Goal: Task Accomplishment & Management: Complete application form

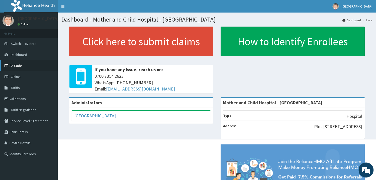
click at [29, 66] on link "PA Code" at bounding box center [29, 65] width 58 height 11
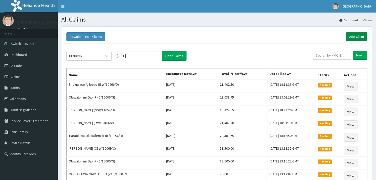
click at [361, 37] on link "Add Claim" at bounding box center [356, 36] width 21 height 9
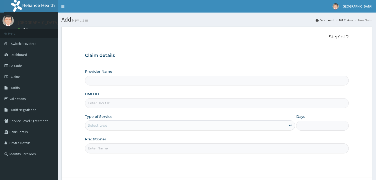
click at [142, 99] on div "HMO ID" at bounding box center [217, 100] width 264 height 17
click at [142, 102] on input "HMO ID" at bounding box center [217, 103] width 264 height 10
type input "Mother and Child Hospital - Omole"
type input "TMQ/10056/C"
drag, startPoint x: 146, startPoint y: 123, endPoint x: 141, endPoint y: 130, distance: 9.0
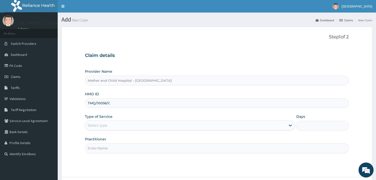
click at [146, 123] on div "Select type" at bounding box center [185, 125] width 201 height 8
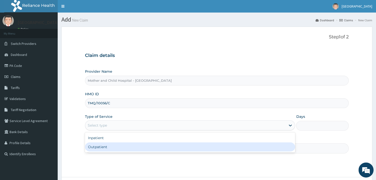
click at [128, 144] on div "Outpatient" at bounding box center [190, 147] width 211 height 9
type input "1"
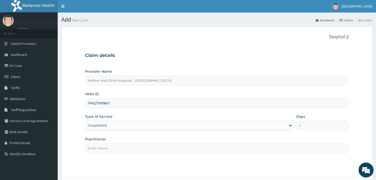
click at [120, 147] on input "Practitioner" at bounding box center [217, 149] width 264 height 10
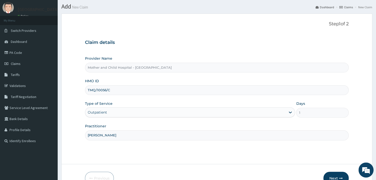
scroll to position [15, 0]
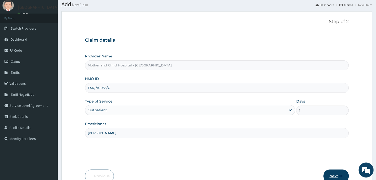
type input "[PERSON_NAME]"
click at [341, 173] on button "Next" at bounding box center [336, 176] width 25 height 13
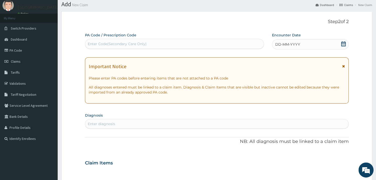
click at [153, 48] on div "Enter Code(Secondary Care Only)" at bounding box center [174, 44] width 179 height 8
paste input "PA/DFD018"
type input "PA/DFD018"
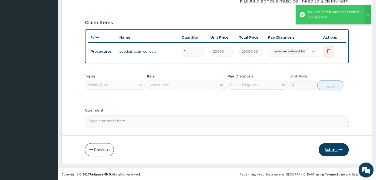
click at [323, 145] on button "Submit" at bounding box center [334, 149] width 30 height 13
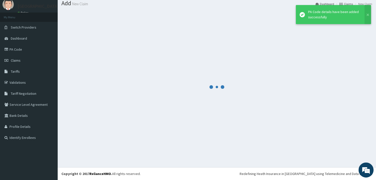
scroll to position [16, 0]
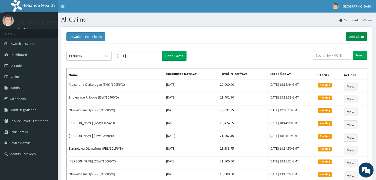
drag, startPoint x: 356, startPoint y: 35, endPoint x: 349, endPoint y: 39, distance: 7.3
click at [356, 36] on link "Add Claim" at bounding box center [356, 36] width 21 height 9
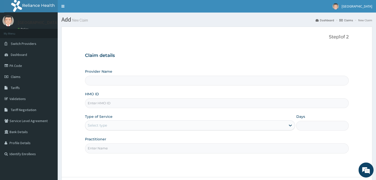
type input "Mother and Child Hospital - [GEOGRAPHIC_DATA]"
type input "DUP/10021/C"
click at [134, 125] on div "Select type" at bounding box center [185, 125] width 201 height 8
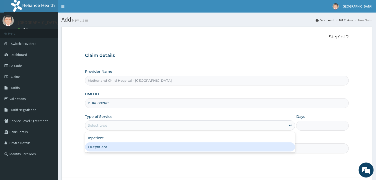
click at [121, 146] on div "Outpatient" at bounding box center [190, 147] width 211 height 9
type input "1"
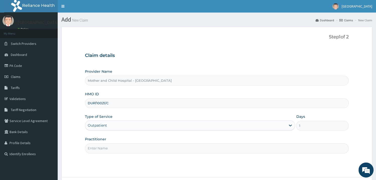
click at [121, 146] on input "Practitioner" at bounding box center [217, 149] width 264 height 10
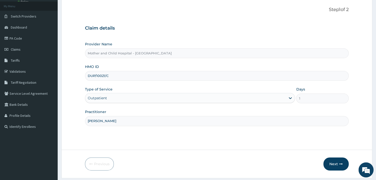
scroll to position [42, 0]
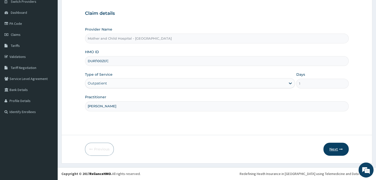
type input "DR JOKOH"
click at [332, 149] on button "Next" at bounding box center [336, 149] width 25 height 13
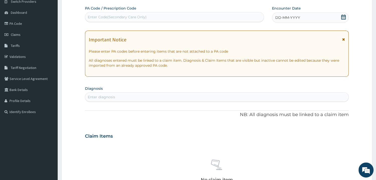
click at [344, 20] on span at bounding box center [343, 18] width 5 height 6
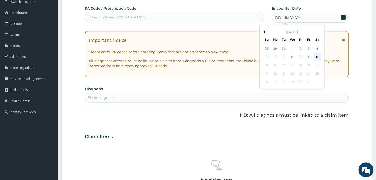
click at [320, 58] on div "11" at bounding box center [318, 57] width 8 height 8
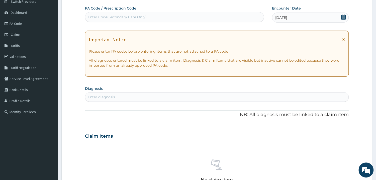
click at [233, 91] on section "Diagnosis Enter diagnosis" at bounding box center [217, 93] width 264 height 17
click at [230, 97] on div "Enter diagnosis" at bounding box center [216, 97] width 263 height 8
type input "GASTRITI"
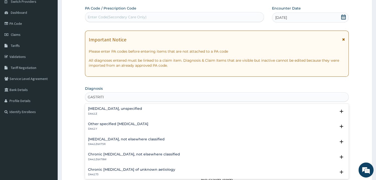
click at [139, 113] on div "Gastritis, unspecified DA42.Z" at bounding box center [217, 111] width 258 height 9
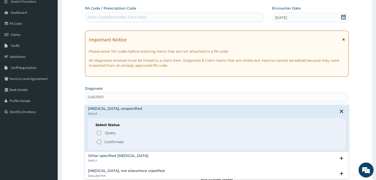
click at [99, 140] on icon "status option filled" at bounding box center [99, 142] width 6 height 6
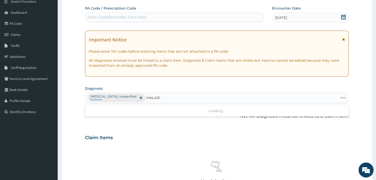
type input "MALARIA"
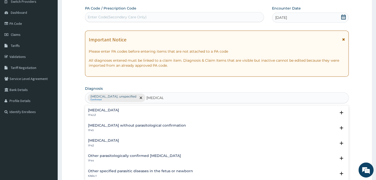
click at [119, 114] on p "1F42.Z" at bounding box center [103, 115] width 31 height 4
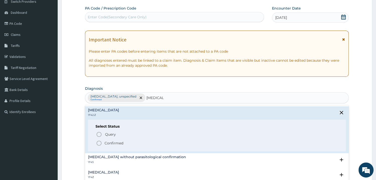
click at [101, 142] on circle "status option filled" at bounding box center [99, 143] width 5 height 5
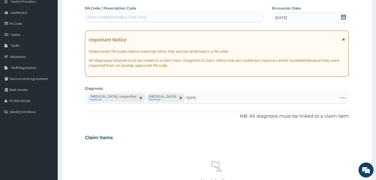
type input "SEPSIS"
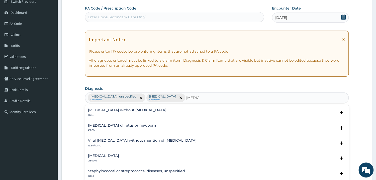
click at [106, 110] on h4 "Sepsis without septic shock" at bounding box center [127, 110] width 79 height 4
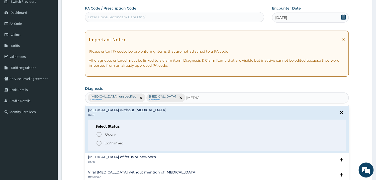
click at [103, 142] on span "Confirmed" at bounding box center [217, 143] width 242 height 6
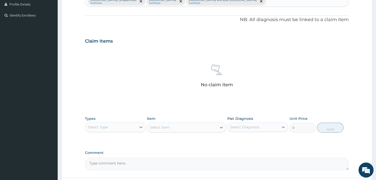
scroll to position [177, 0]
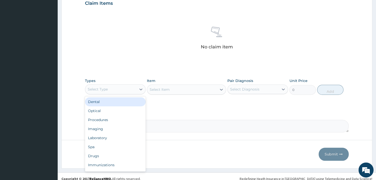
click at [131, 84] on div "Select Type" at bounding box center [115, 89] width 61 height 10
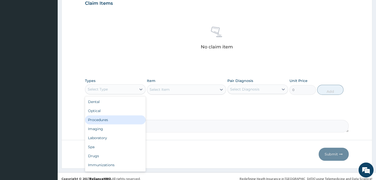
click at [122, 122] on div "Procedures" at bounding box center [115, 119] width 61 height 9
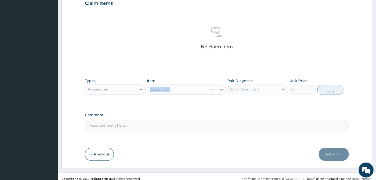
click at [177, 91] on div "Select Item" at bounding box center [186, 90] width 79 height 10
click at [195, 92] on div "Select Item" at bounding box center [186, 90] width 79 height 10
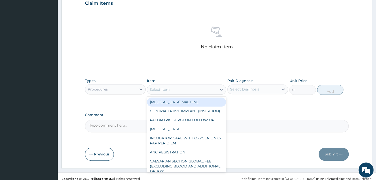
click at [195, 92] on div "Select Item" at bounding box center [182, 90] width 70 height 8
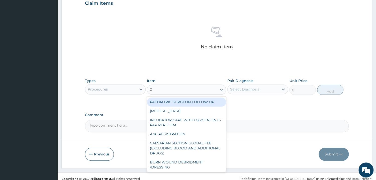
type input "GP"
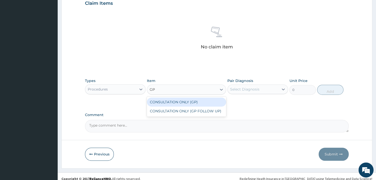
click at [195, 103] on div "CONSULTATION ONLY (GP)" at bounding box center [186, 102] width 79 height 9
type input "6250"
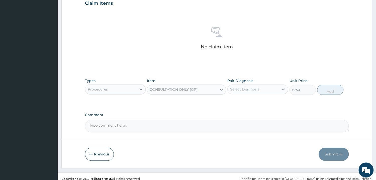
drag, startPoint x: 244, startPoint y: 91, endPoint x: 243, endPoint y: 94, distance: 3.5
click at [243, 91] on div "Select Diagnosis" at bounding box center [244, 89] width 29 height 5
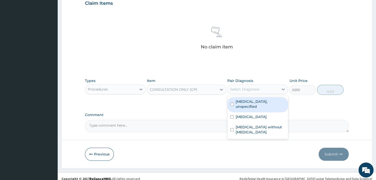
click at [250, 102] on label "Gastritis, unspecified" at bounding box center [260, 104] width 49 height 10
checkbox input "true"
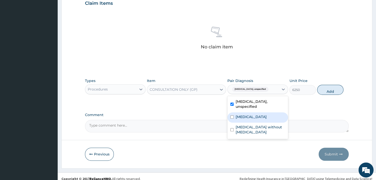
click at [250, 114] on label "Plasmodium malariae malaria without complication" at bounding box center [251, 116] width 31 height 5
checkbox input "true"
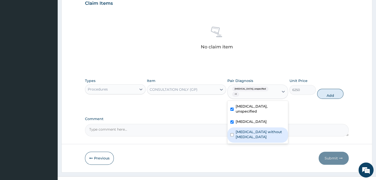
click at [250, 139] on label "Sepsis without septic shock" at bounding box center [260, 134] width 49 height 10
checkbox input "true"
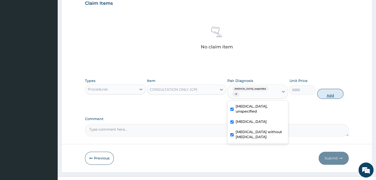
click at [325, 92] on button "Add" at bounding box center [330, 94] width 26 height 10
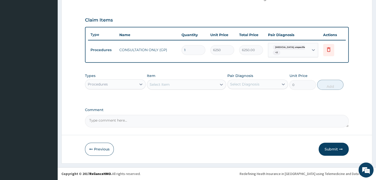
scroll to position [160, 0]
click at [103, 86] on div "Procedures" at bounding box center [98, 84] width 20 height 5
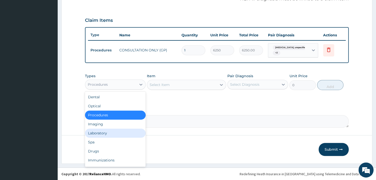
click at [120, 137] on div "Laboratory" at bounding box center [115, 133] width 61 height 9
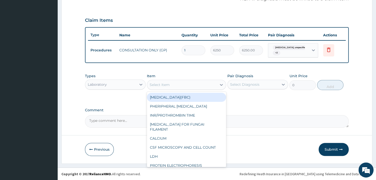
click at [197, 84] on div "Select Item" at bounding box center [182, 85] width 70 height 8
drag, startPoint x: 193, startPoint y: 96, endPoint x: 230, endPoint y: 88, distance: 37.5
click at [193, 96] on div "FULL BLOOD COUNT(FBC)" at bounding box center [186, 97] width 79 height 9
type input "4675"
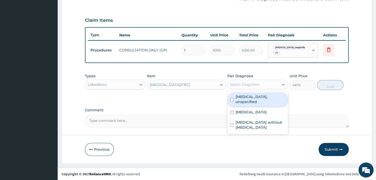
drag, startPoint x: 251, startPoint y: 83, endPoint x: 253, endPoint y: 99, distance: 15.9
click at [251, 83] on div "Select Diagnosis" at bounding box center [244, 84] width 29 height 5
click at [261, 99] on label "Gastritis, unspecified" at bounding box center [260, 99] width 49 height 10
checkbox input "true"
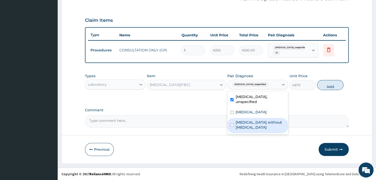
click at [258, 129] on label "Sepsis without septic shock" at bounding box center [260, 125] width 49 height 10
checkbox input "true"
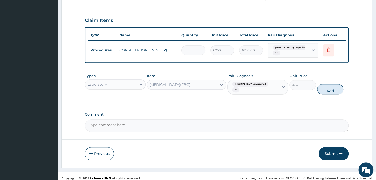
click at [333, 86] on button "Add" at bounding box center [330, 89] width 26 height 10
type input "0"
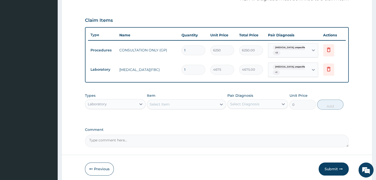
click at [204, 106] on div "Select Item" at bounding box center [182, 104] width 70 height 8
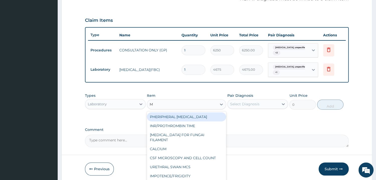
type input "MP"
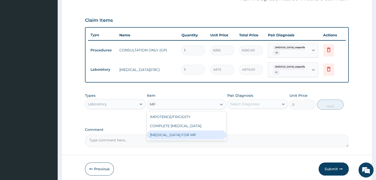
click at [195, 133] on div "BLOOD FILM FOR MP" at bounding box center [186, 134] width 79 height 9
type input "1870"
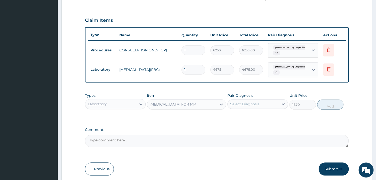
click at [247, 106] on div "Select Diagnosis" at bounding box center [244, 104] width 29 height 5
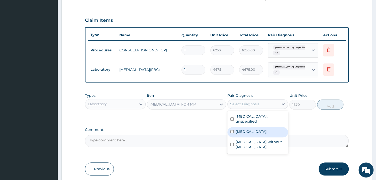
drag, startPoint x: 249, startPoint y: 130, endPoint x: 253, endPoint y: 127, distance: 4.0
click at [250, 130] on label "Plasmodium malariae malaria without complication" at bounding box center [251, 131] width 31 height 5
checkbox input "true"
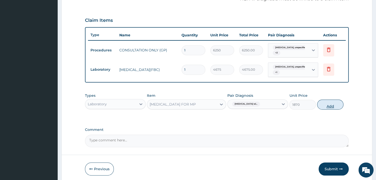
click at [322, 105] on button "Add" at bounding box center [330, 105] width 26 height 10
type input "0"
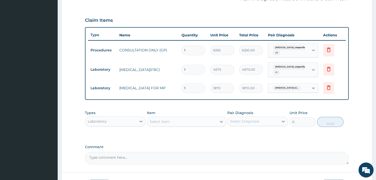
click at [216, 105] on div "PA Code / Prescription Code Enter Code(Secondary Care Only) Encounter Date 11-1…" at bounding box center [217, 26] width 264 height 276
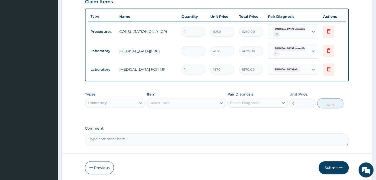
scroll to position [196, 0]
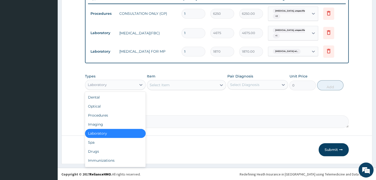
click at [126, 85] on div "Laboratory" at bounding box center [110, 85] width 51 height 8
click at [118, 151] on div "Drugs" at bounding box center [115, 151] width 61 height 9
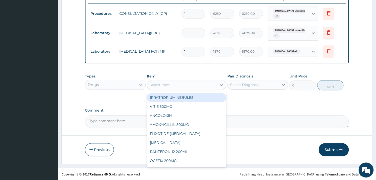
click at [174, 84] on div "Select Item" at bounding box center [182, 85] width 70 height 8
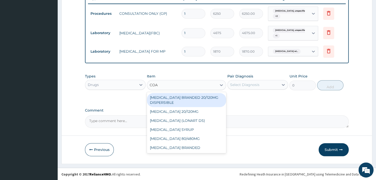
type input "COAR"
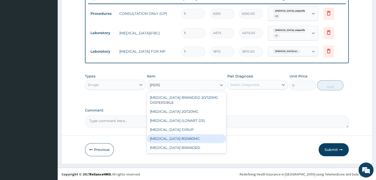
click at [203, 140] on div "COARTEM 80/480MG" at bounding box center [186, 138] width 79 height 9
type input "374"
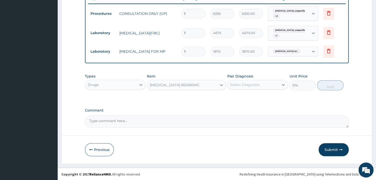
click at [255, 83] on div "Select Diagnosis" at bounding box center [244, 84] width 29 height 5
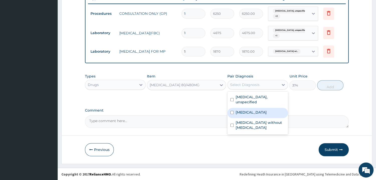
click at [258, 115] on label "Plasmodium malariae malaria without complication" at bounding box center [251, 112] width 31 height 5
checkbox input "true"
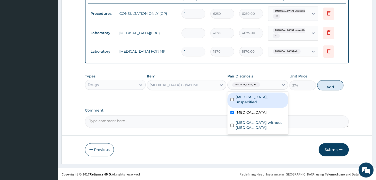
click at [183, 81] on div "COARTEM 80/480MG" at bounding box center [182, 85] width 70 height 8
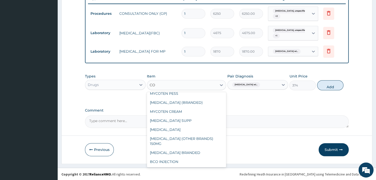
scroll to position [210, 0]
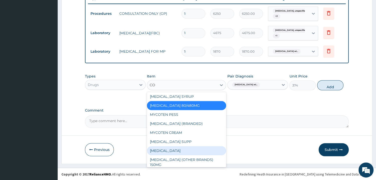
type input "COA"
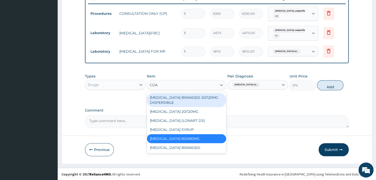
scroll to position [0, 0]
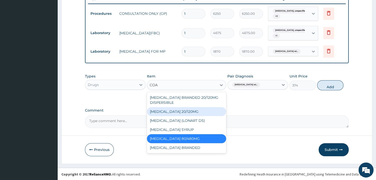
click at [212, 112] on div "COARTEM 20/120MG" at bounding box center [186, 111] width 79 height 9
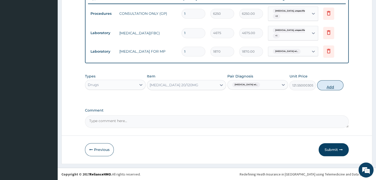
click at [334, 86] on button "Add" at bounding box center [330, 85] width 26 height 10
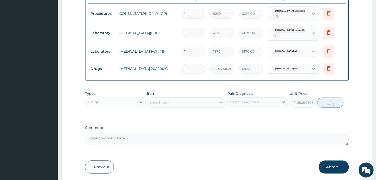
type input "0"
drag, startPoint x: 195, startPoint y: 68, endPoint x: 185, endPoint y: 69, distance: 10.9
click at [185, 69] on input "1" at bounding box center [194, 69] width 24 height 10
type input "6"
type input "729.30"
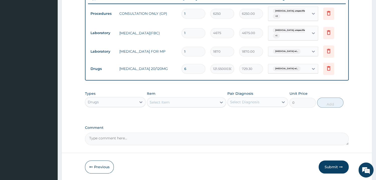
type input "6"
click at [189, 103] on div "Select Item" at bounding box center [182, 102] width 70 height 8
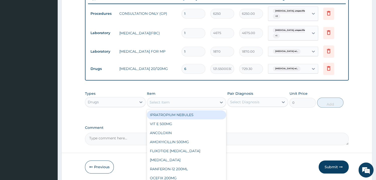
type input "V"
type input "CEF"
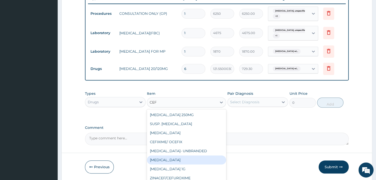
scroll to position [39, 0]
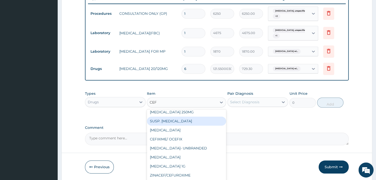
click at [186, 122] on div "SUSP. CEFUROXIME" at bounding box center [186, 121] width 79 height 9
type input "3506"
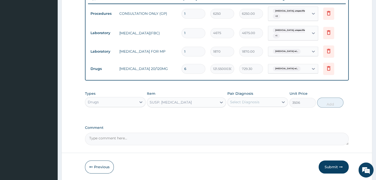
click at [259, 102] on div "Select Diagnosis" at bounding box center [244, 102] width 29 height 5
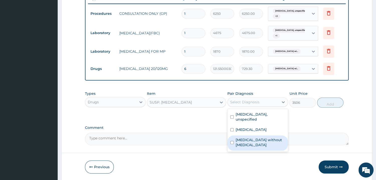
click at [258, 148] on label "Sepsis without septic shock" at bounding box center [260, 142] width 49 height 10
checkbox input "true"
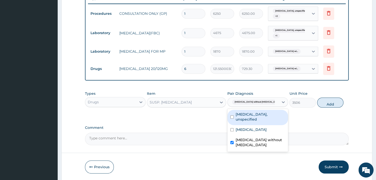
click at [257, 113] on label "Gastritis, unspecified" at bounding box center [260, 117] width 49 height 10
checkbox input "true"
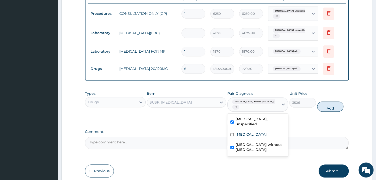
click at [334, 104] on button "Add" at bounding box center [330, 107] width 26 height 10
type input "0"
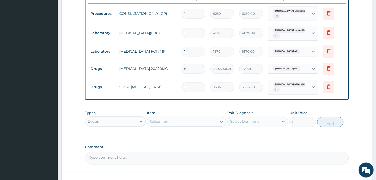
click at [293, 105] on div "PA Code / Prescription Code Enter Code(Secondary Care Only) Encounter Date 11-1…" at bounding box center [217, 8] width 264 height 313
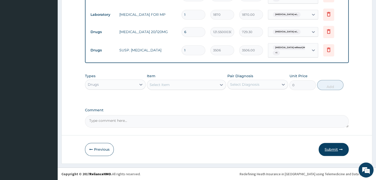
click at [336, 152] on button "Submit" at bounding box center [334, 149] width 30 height 13
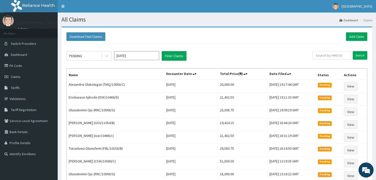
drag, startPoint x: 89, startPoint y: 57, endPoint x: 87, endPoint y: 61, distance: 5.1
click at [89, 57] on div "PENDING" at bounding box center [84, 56] width 35 height 8
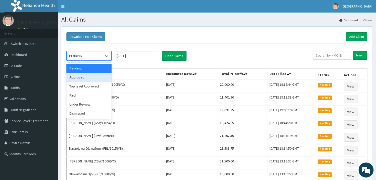
click at [85, 77] on div "Approved" at bounding box center [88, 77] width 45 height 9
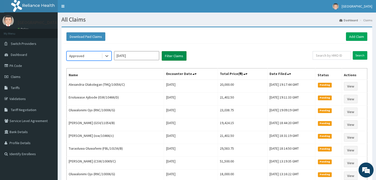
click at [171, 53] on button "Filter Claims" at bounding box center [174, 56] width 25 height 10
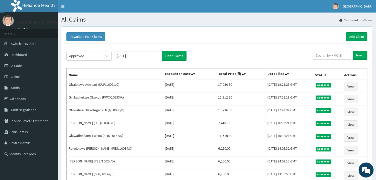
click at [87, 61] on div "Approved [DATE] Filter Claims Search Name Encounter Date Total Price(₦) Date Fi…" at bounding box center [217, 136] width 306 height 185
click at [92, 55] on div "Approved" at bounding box center [84, 56] width 35 height 8
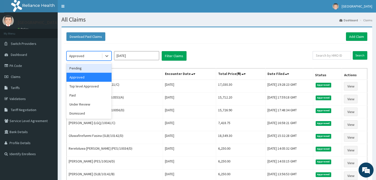
click at [98, 70] on div "Pending" at bounding box center [88, 68] width 45 height 9
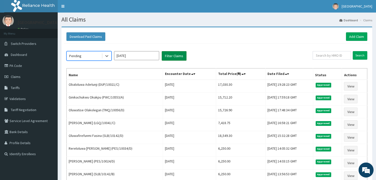
click at [178, 56] on button "Filter Claims" at bounding box center [174, 56] width 25 height 10
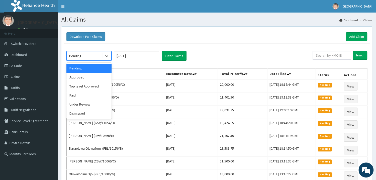
click at [92, 57] on div "Pending" at bounding box center [84, 56] width 35 height 8
click at [93, 108] on div "Under Review" at bounding box center [88, 104] width 45 height 9
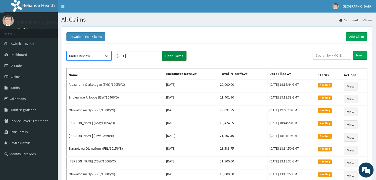
click at [166, 57] on button "Filter Claims" at bounding box center [174, 56] width 25 height 10
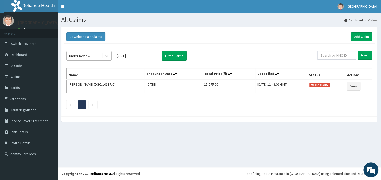
click at [95, 54] on div "Under Review" at bounding box center [84, 56] width 35 height 8
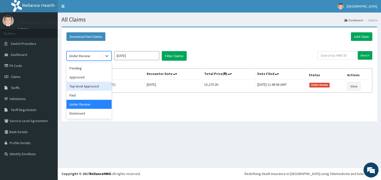
click at [99, 85] on div "Top level Approved" at bounding box center [88, 86] width 45 height 9
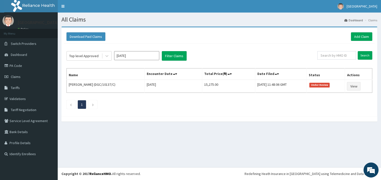
click at [186, 61] on div "Top level Approved [DATE] Filter Claims Search Name Encounter Date Total Price(…" at bounding box center [219, 79] width 311 height 70
click at [183, 59] on button "Filter Claims" at bounding box center [174, 56] width 25 height 10
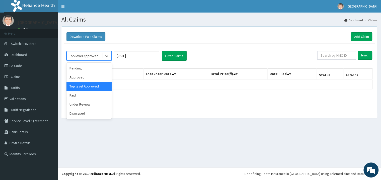
click at [89, 53] on div "Top level Approved" at bounding box center [84, 56] width 35 height 8
click at [91, 81] on div "Approved" at bounding box center [88, 77] width 45 height 9
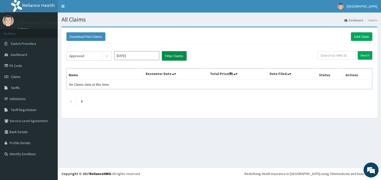
click at [174, 59] on button "Filter Claims" at bounding box center [174, 56] width 25 height 10
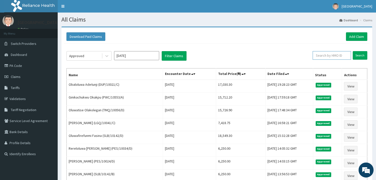
drag, startPoint x: 323, startPoint y: 55, endPoint x: 321, endPoint y: 58, distance: 3.0
click at [323, 57] on input "text" at bounding box center [332, 55] width 38 height 9
click at [307, 55] on div "Approved [DATE] Filter Claims DUP/10021/C Search" at bounding box center [216, 56] width 301 height 10
type input "DUP/10021/C"
click at [366, 53] on input "Search" at bounding box center [360, 55] width 15 height 9
